Goal: Information Seeking & Learning: Check status

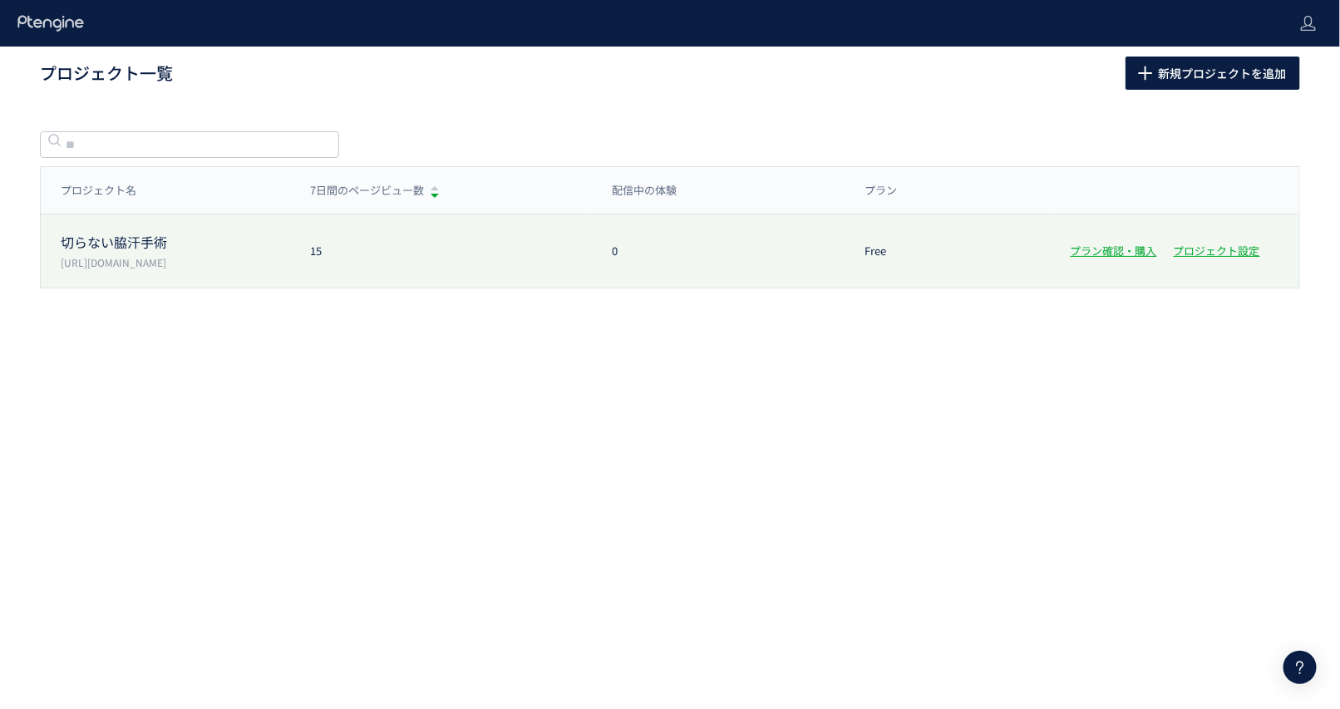
click at [131, 259] on p "[URL][DOMAIN_NAME]" at bounding box center [175, 262] width 229 height 14
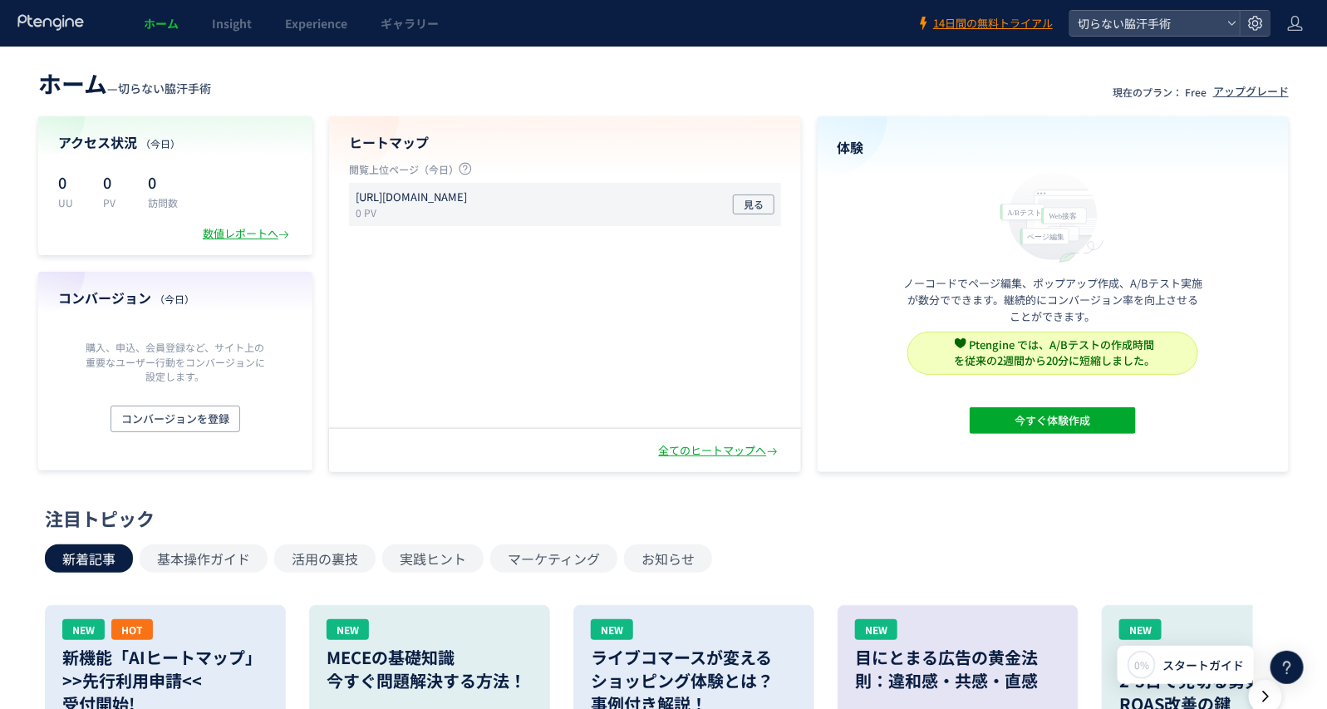
click at [467, 204] on p "[URL][DOMAIN_NAME]" at bounding box center [411, 197] width 111 height 16
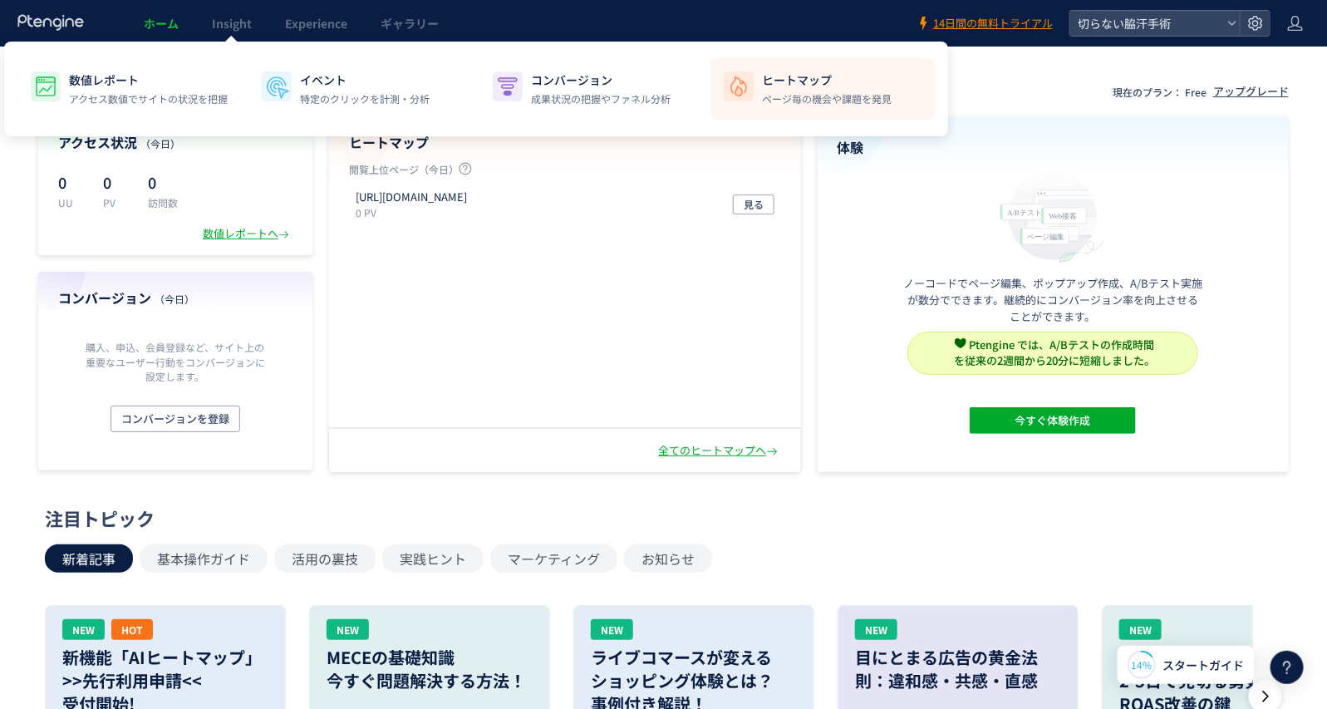
click at [745, 90] on img at bounding box center [739, 86] width 27 height 27
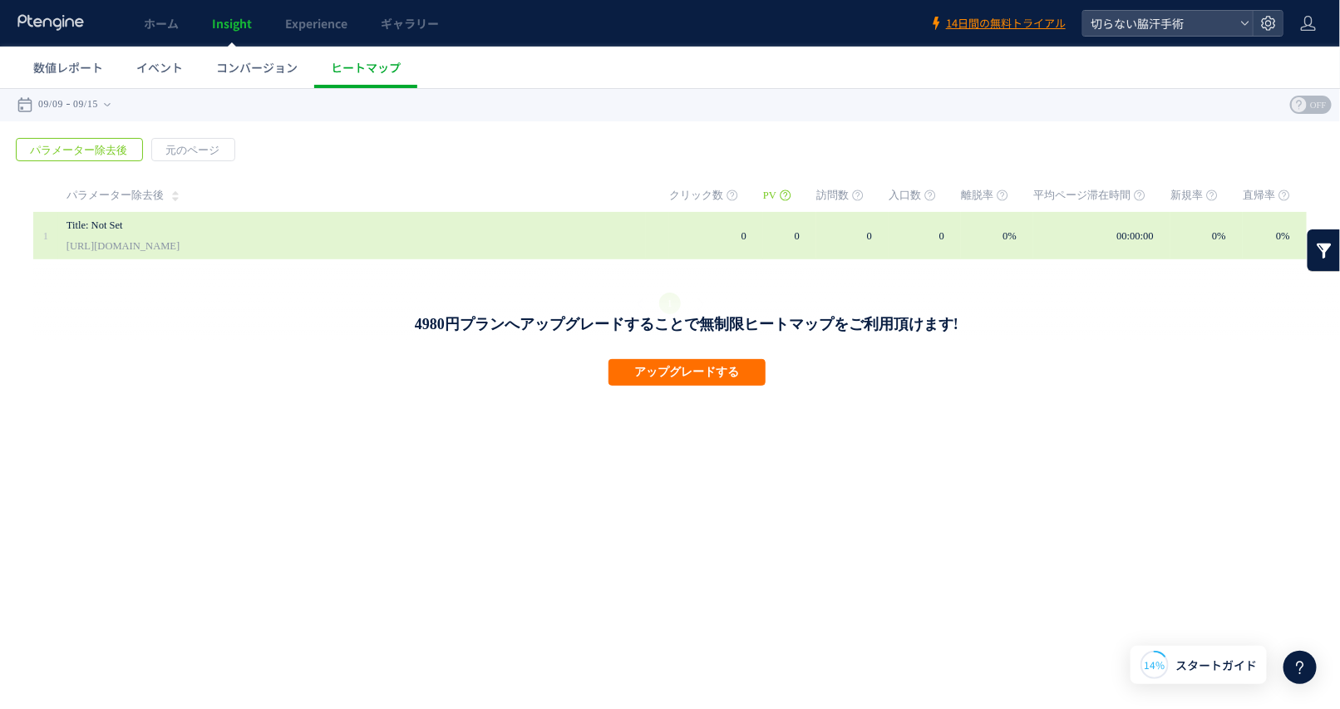
click at [180, 240] on link "[URL][DOMAIN_NAME]" at bounding box center [122, 245] width 113 height 20
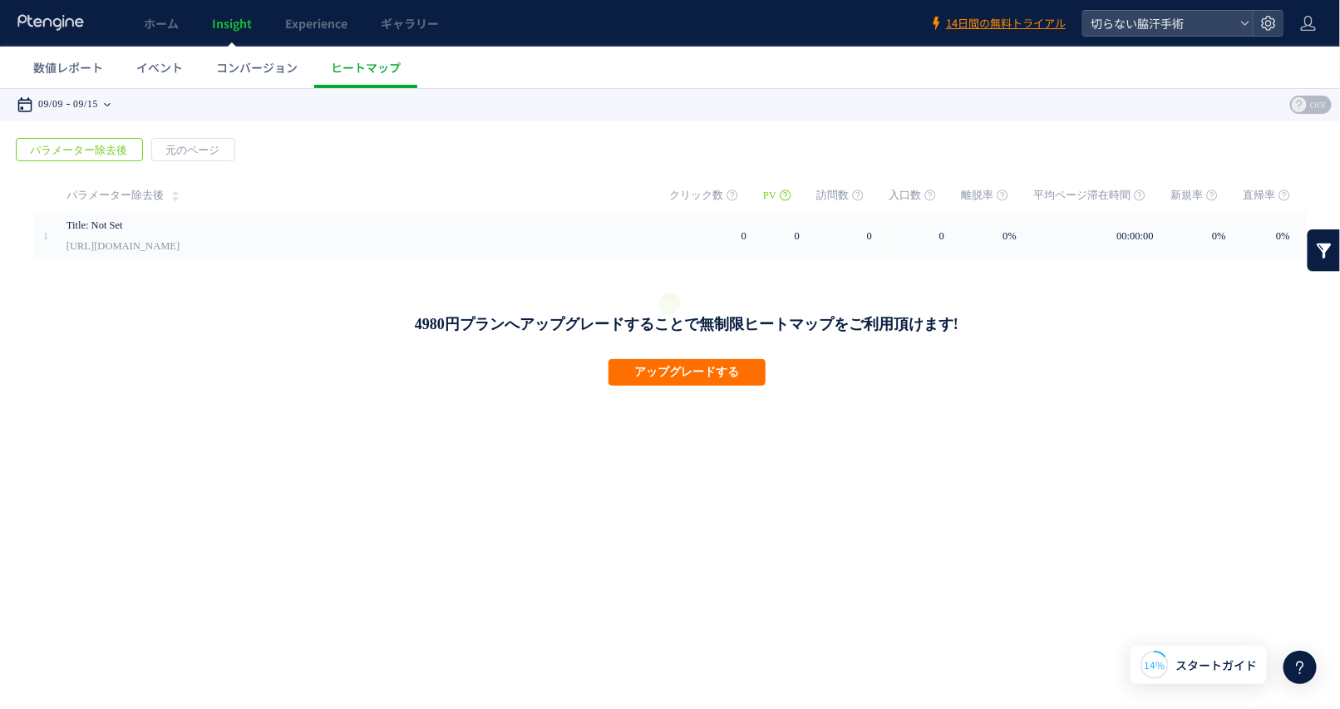
click at [111, 106] on div "09/09 09/15" at bounding box center [69, 103] width 105 height 33
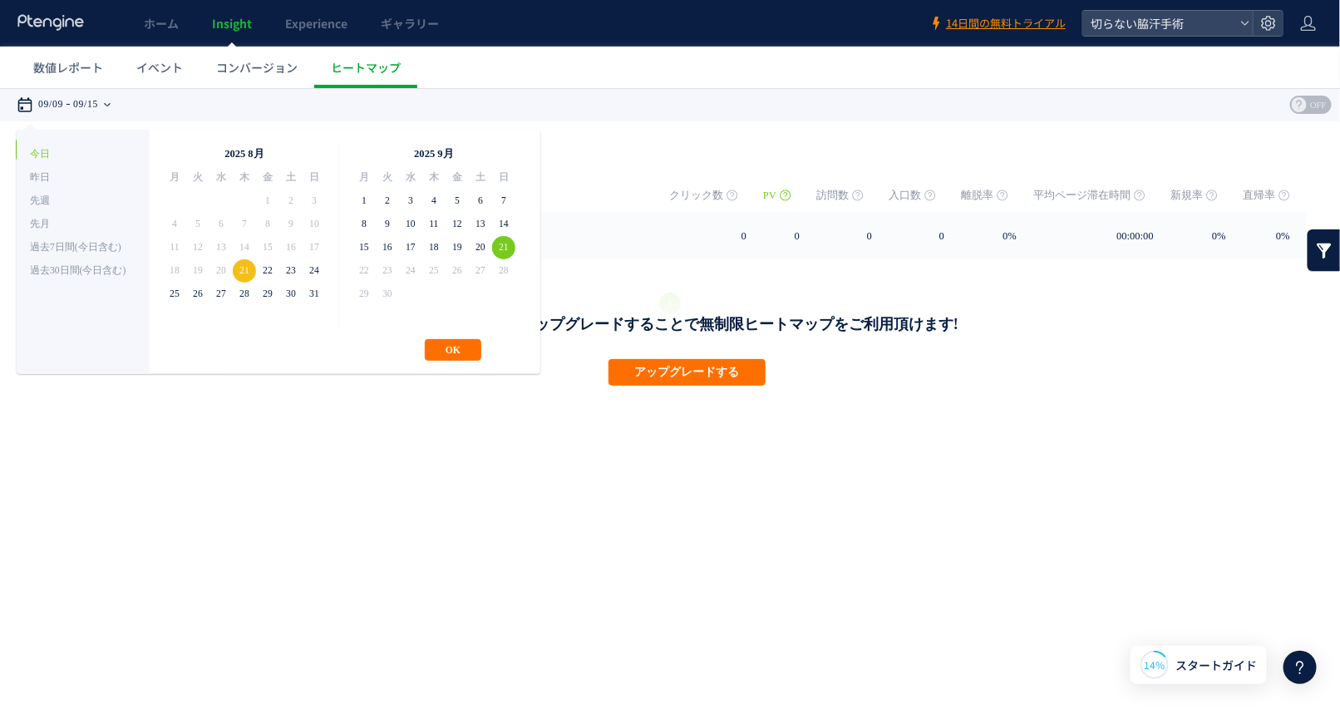
click at [452, 364] on div "**********" at bounding box center [279, 251] width 524 height 244
click at [458, 345] on button "OK" at bounding box center [453, 349] width 57 height 22
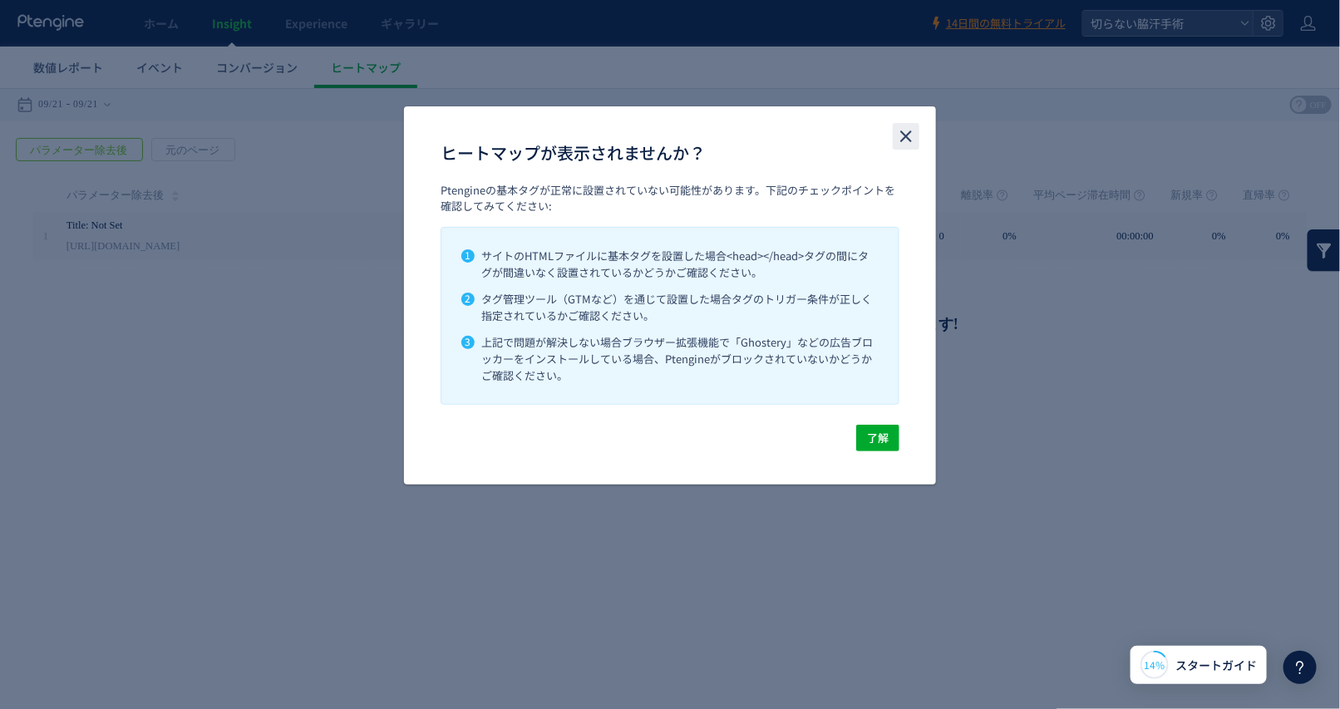
click at [906, 139] on icon "close" at bounding box center [906, 136] width 20 height 20
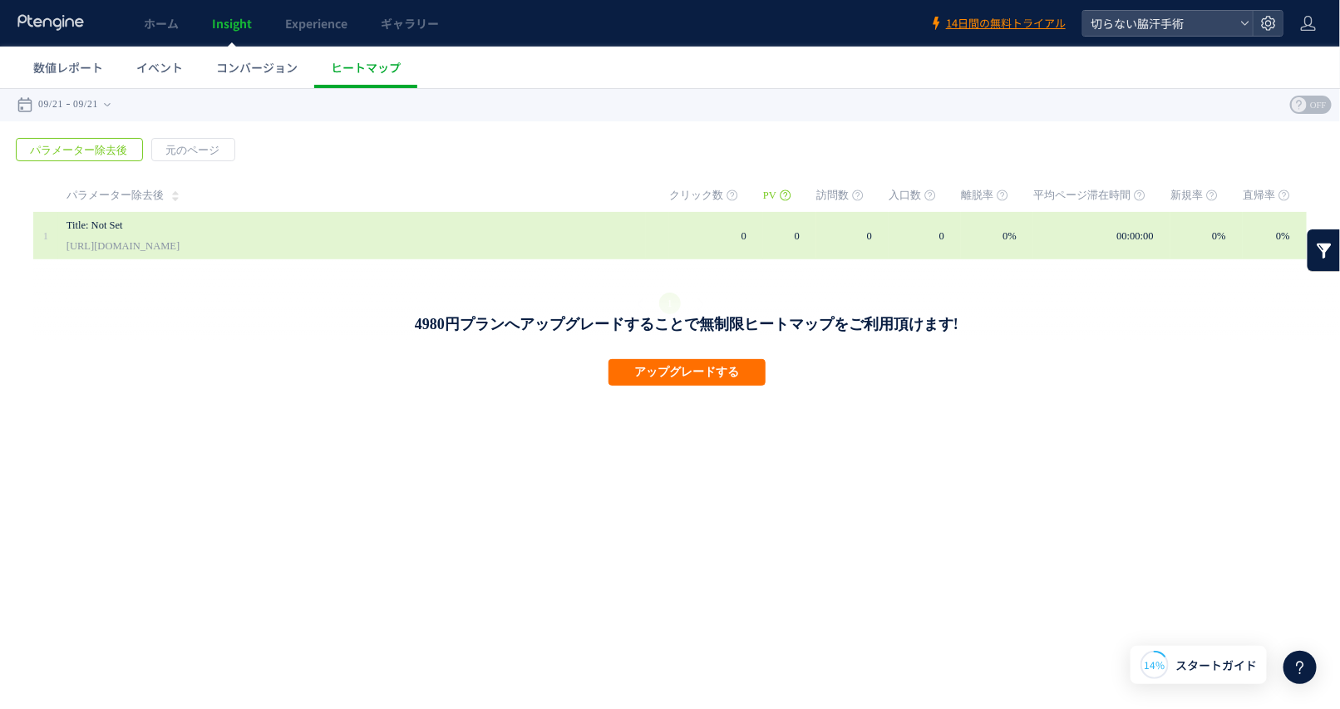
click at [180, 241] on link "[URL][DOMAIN_NAME]" at bounding box center [122, 245] width 113 height 20
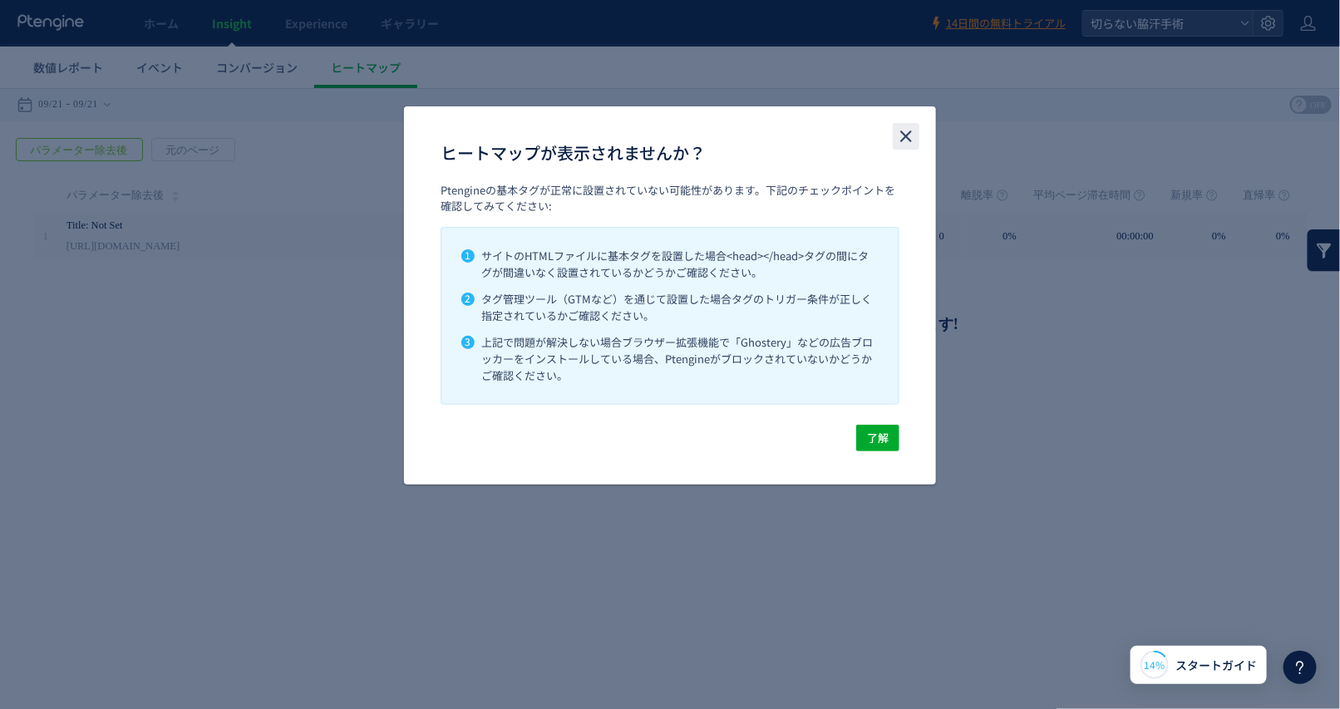
drag, startPoint x: 912, startPoint y: 136, endPoint x: 912, endPoint y: 52, distance: 84.8
click at [912, 136] on icon "close" at bounding box center [906, 136] width 20 height 20
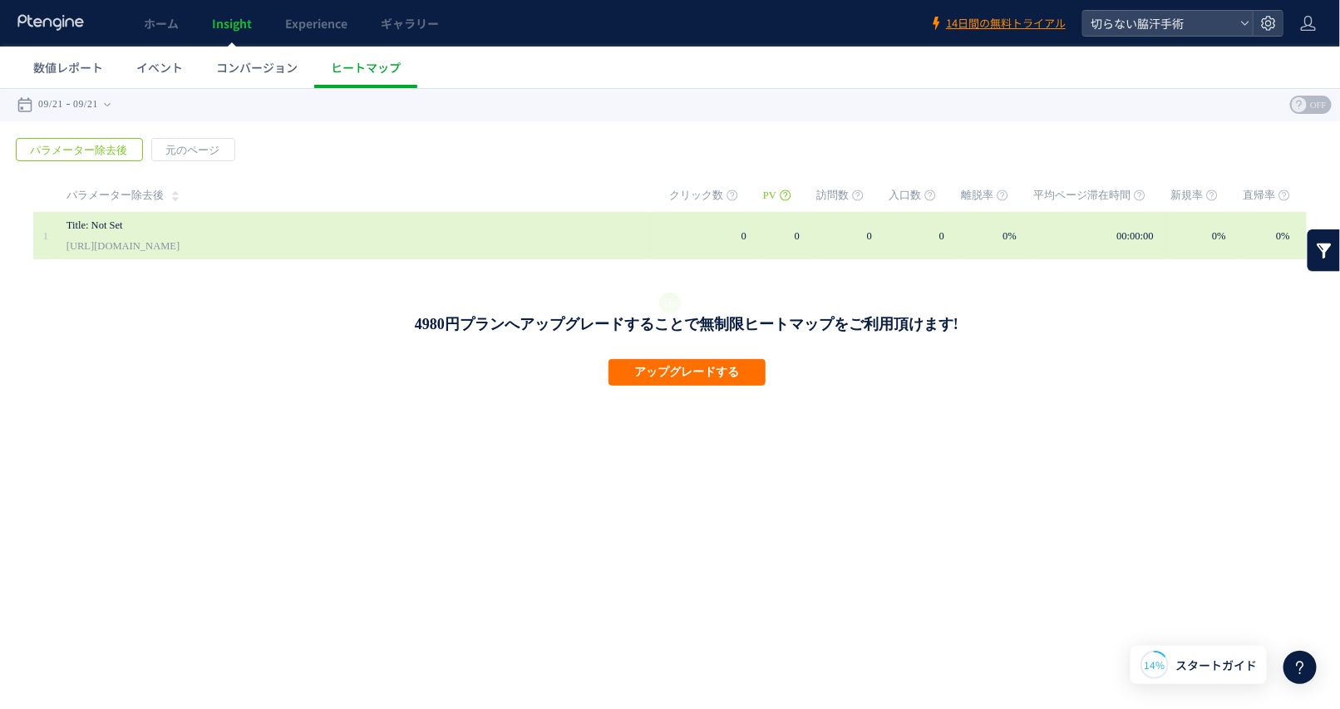
click at [180, 246] on link "[URL][DOMAIN_NAME]" at bounding box center [122, 245] width 113 height 20
